Goal: Contribute content: Contribute content

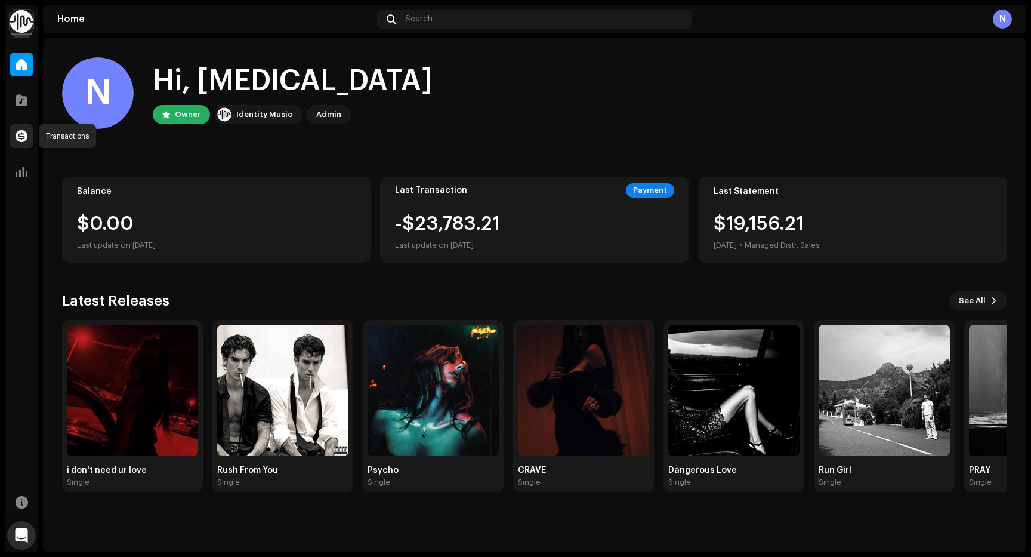
click at [14, 138] on div at bounding box center [22, 136] width 24 height 24
click at [19, 95] on span at bounding box center [22, 100] width 12 height 10
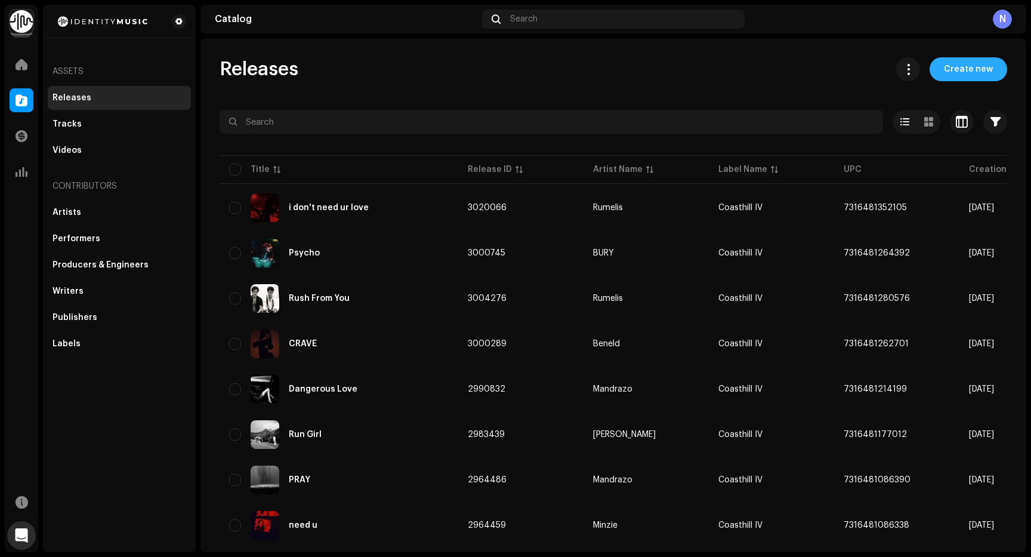
click at [957, 63] on span "Create new" at bounding box center [968, 69] width 49 height 24
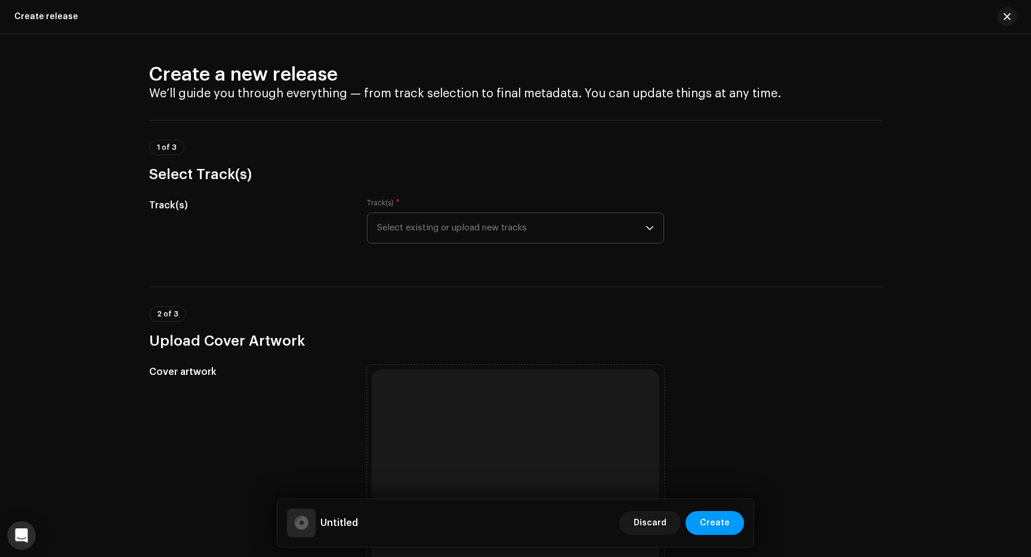
click at [591, 236] on span "Select existing or upload new tracks" at bounding box center [511, 228] width 268 height 30
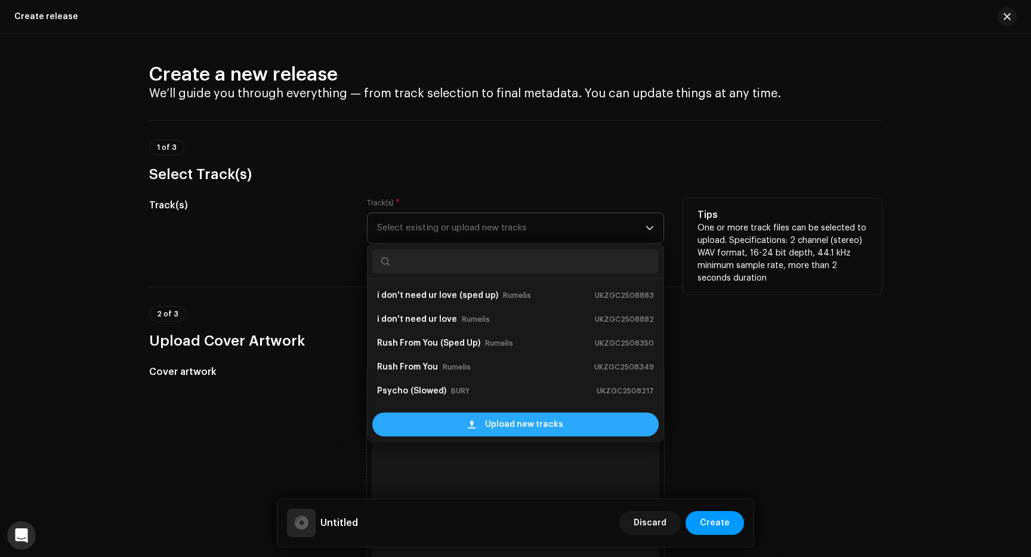
scroll to position [19, 0]
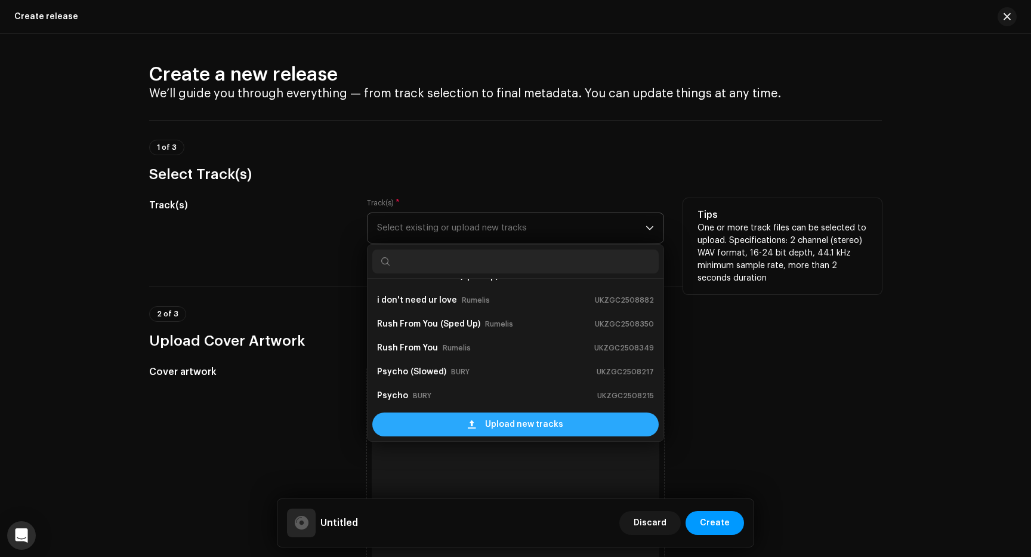
click at [500, 425] on span "Upload new tracks" at bounding box center [524, 424] width 78 height 24
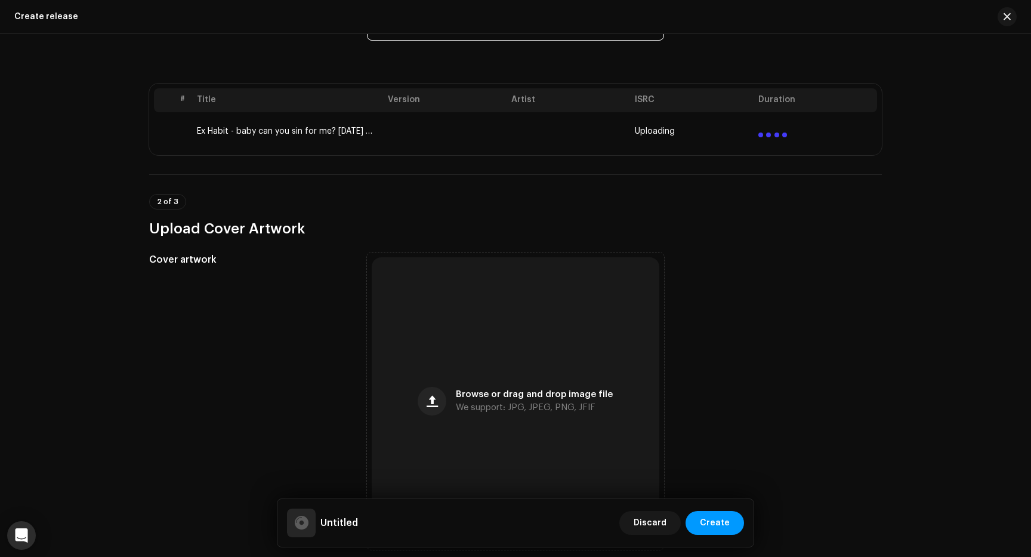
scroll to position [306, 0]
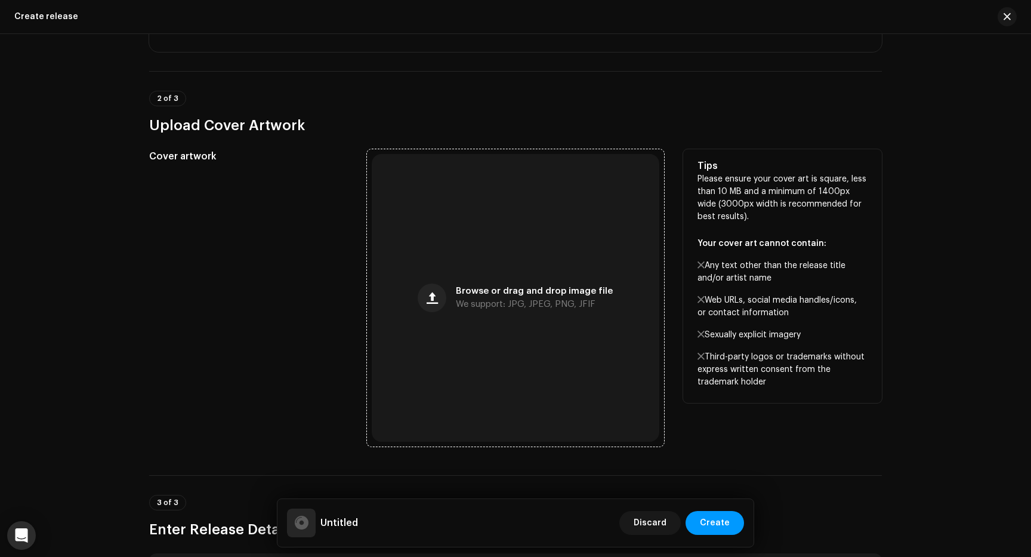
click at [487, 336] on div "Browse or drag and drop image file We support: JPG, JPEG, PNG, JFIF" at bounding box center [516, 298] width 288 height 288
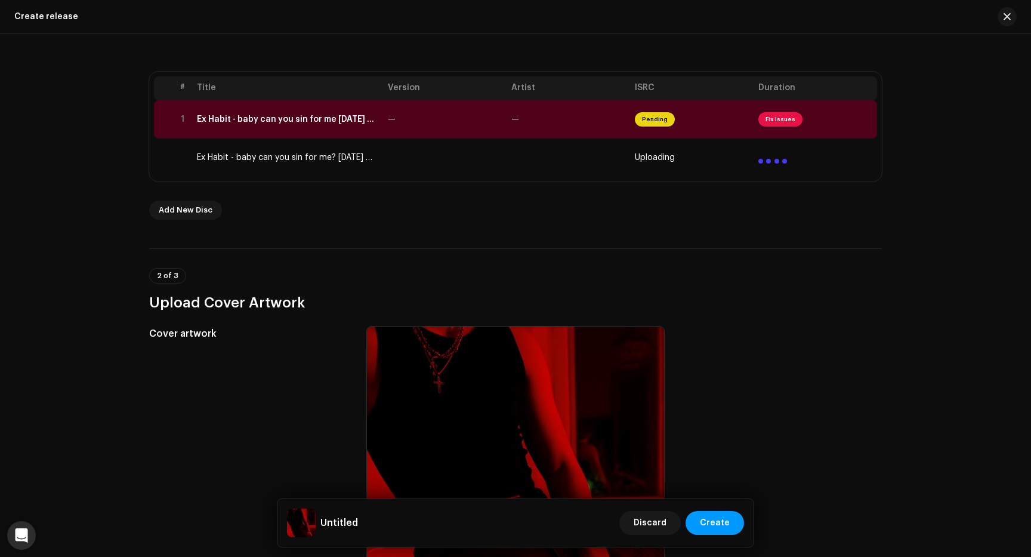
scroll to position [0, 0]
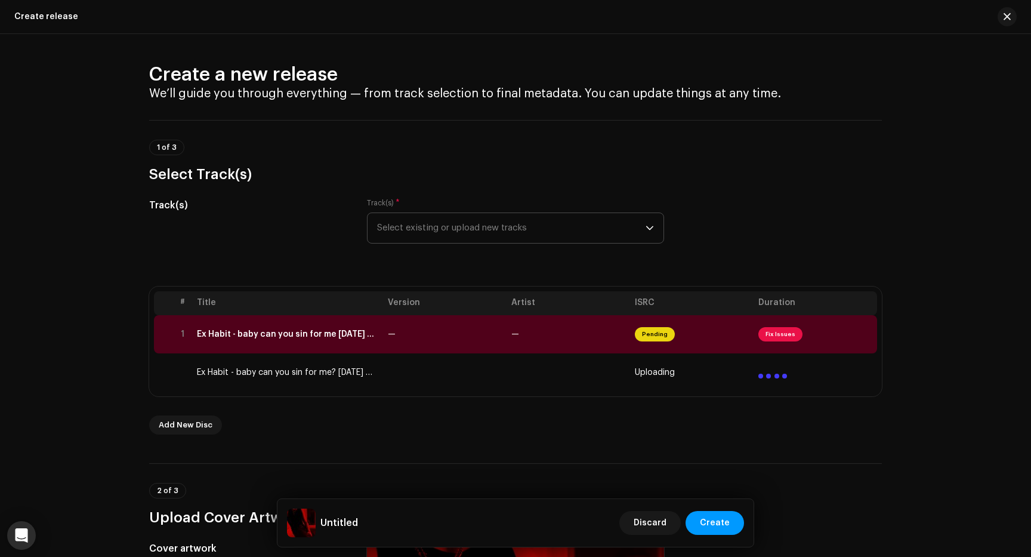
click at [344, 376] on td "Ex Habit - baby can you sin for me? [DATE] MASTER COMBO.wav" at bounding box center [287, 372] width 191 height 38
click at [302, 372] on td "Ex Habit - baby can you sin for me? [DATE] MASTER COMBO.wav" at bounding box center [287, 372] width 191 height 38
click at [712, 383] on td "Uploading" at bounding box center [692, 372] width 124 height 38
click at [1009, 18] on span "button" at bounding box center [1007, 17] width 7 height 10
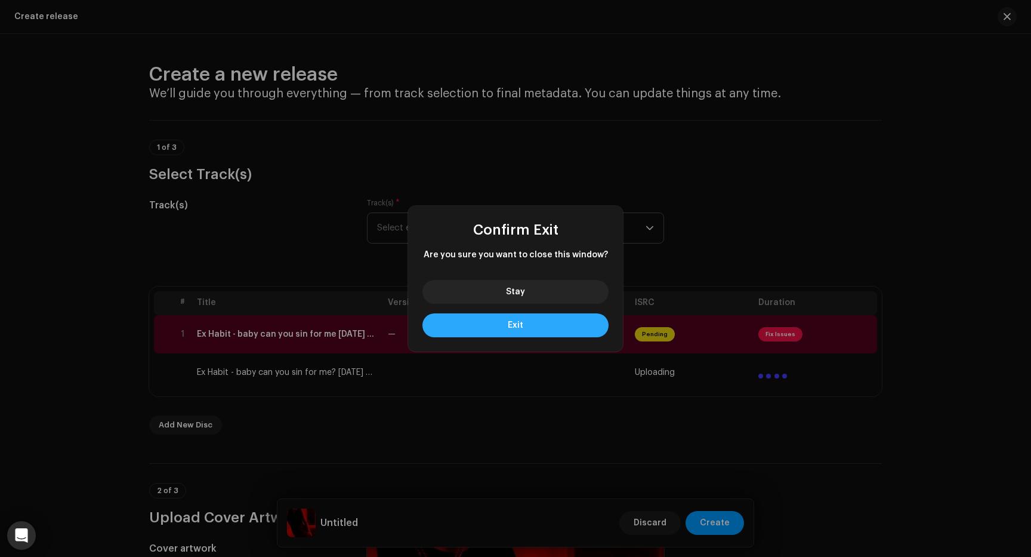
click at [512, 317] on button "Exit" at bounding box center [515, 325] width 186 height 24
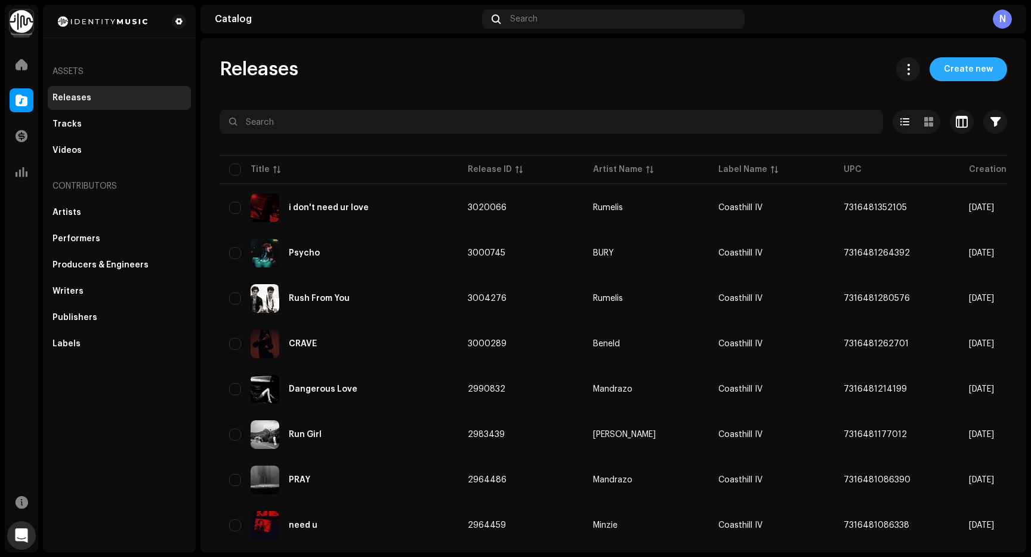
click at [962, 75] on span "Create new" at bounding box center [968, 69] width 49 height 24
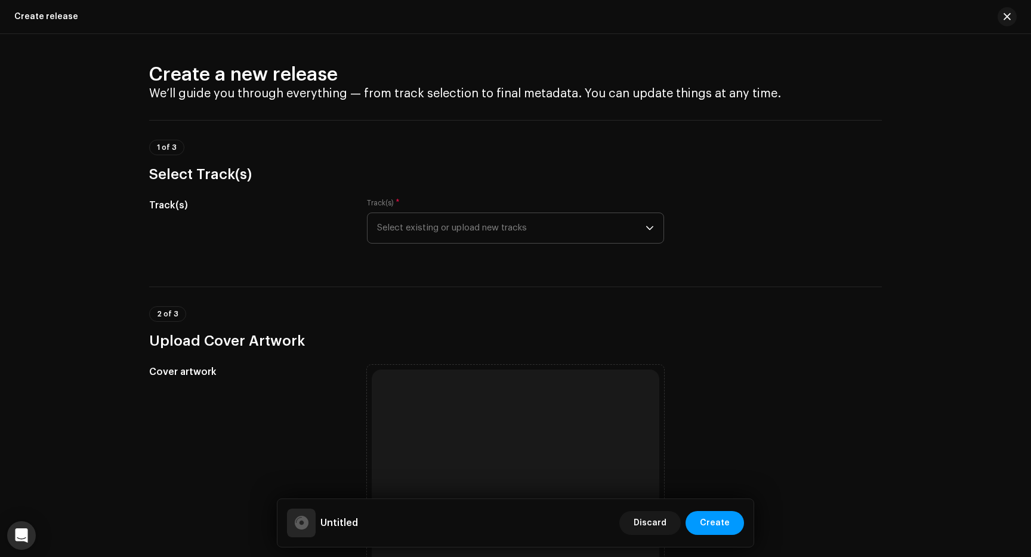
click at [496, 224] on span "Select existing or upload new tracks" at bounding box center [511, 228] width 268 height 30
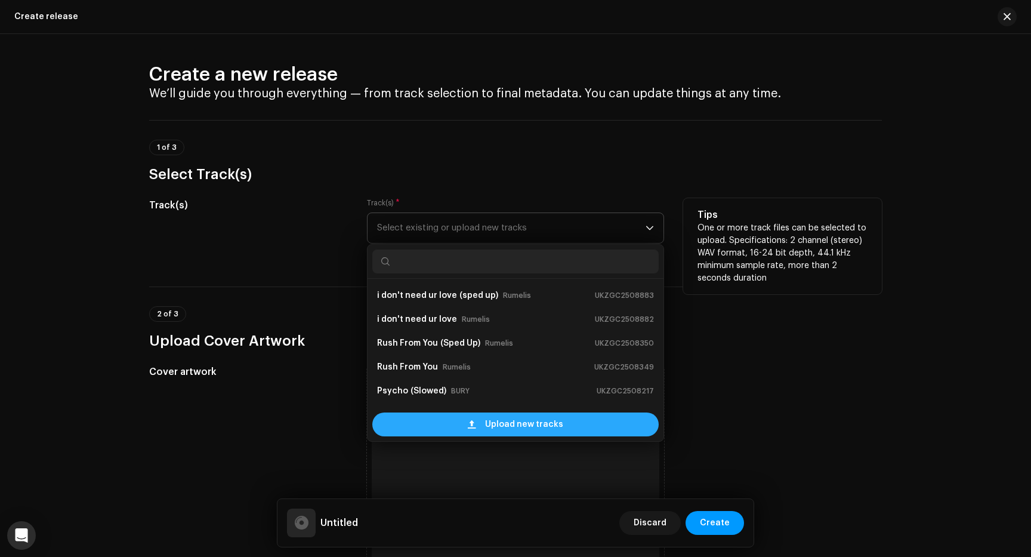
scroll to position [19, 0]
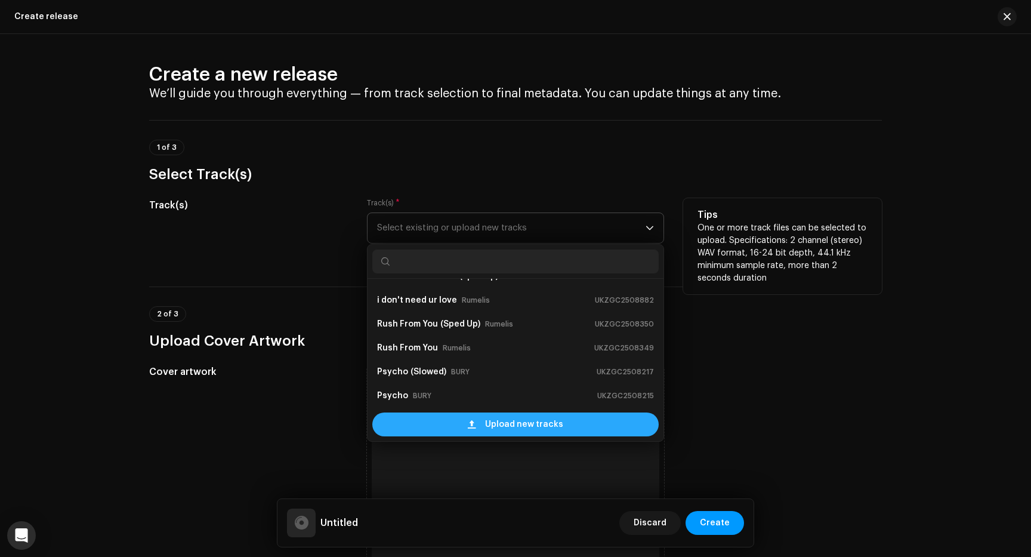
click at [424, 424] on div "Upload new tracks" at bounding box center [515, 424] width 286 height 24
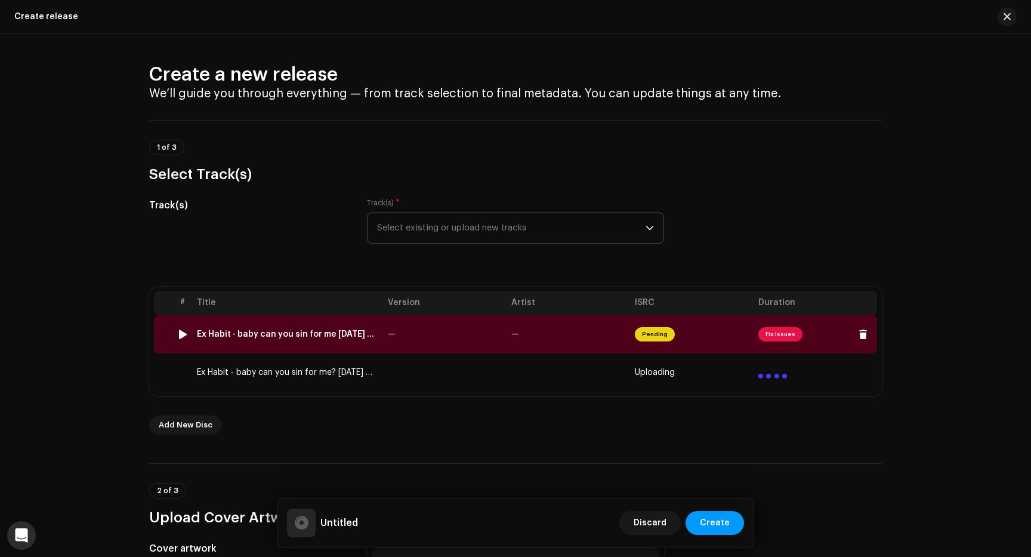
click at [754, 332] on td "Fix Issues" at bounding box center [816, 334] width 124 height 38
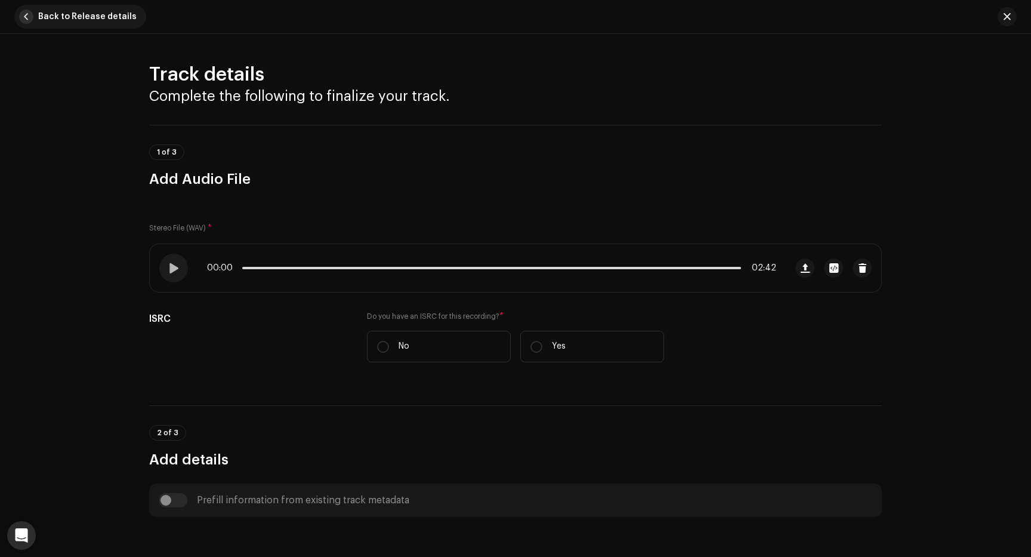
click at [16, 11] on button "Back to Release details" at bounding box center [80, 17] width 132 height 24
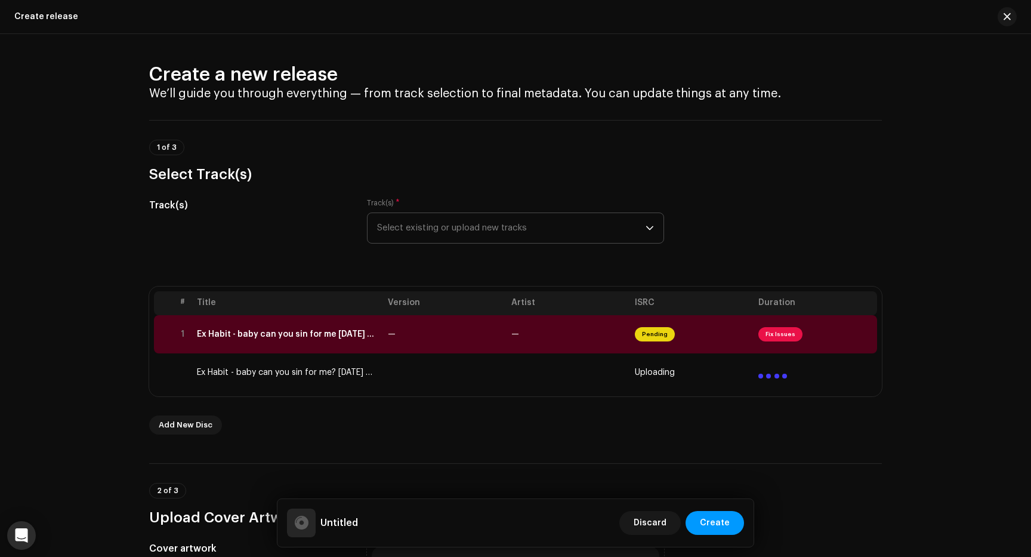
click at [338, 381] on td "Ex Habit - baby can you sin for me? [DATE] MASTER COMBO.wav" at bounding box center [287, 372] width 191 height 38
click at [346, 374] on td "Ex Habit - baby can you sin for me? [DATE] MASTER COMBO.wav" at bounding box center [287, 372] width 191 height 38
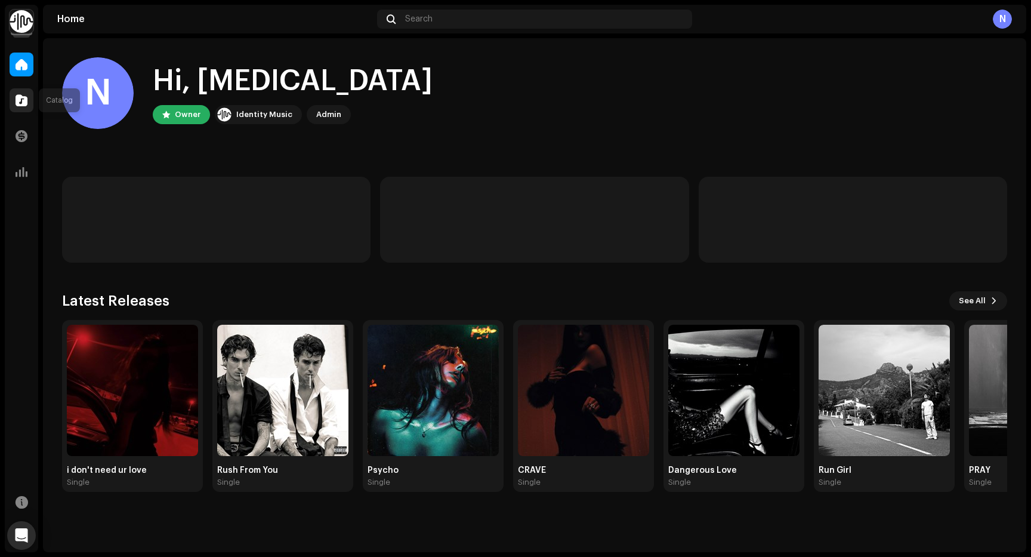
click at [20, 102] on span at bounding box center [22, 100] width 12 height 10
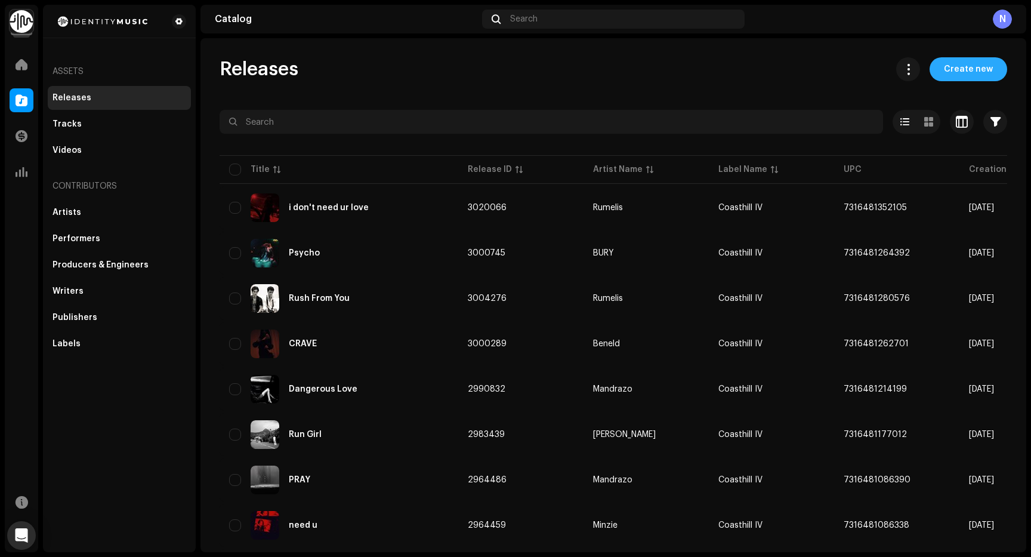
click at [984, 65] on span "Create new" at bounding box center [968, 69] width 49 height 24
click at [977, 66] on span "Create new" at bounding box center [968, 69] width 49 height 24
